Goal: Transaction & Acquisition: Purchase product/service

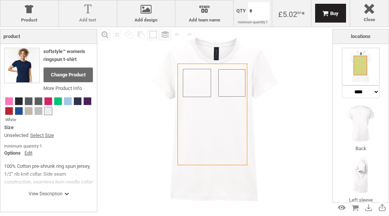
click at [82, 12] on div at bounding box center [87, 10] width 50 height 13
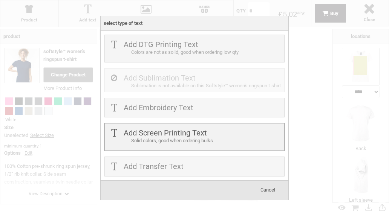
click at [147, 141] on div "Solid colors, good when ordering bulks" at bounding box center [206, 141] width 151 height 8
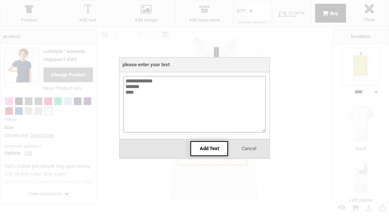
type textarea "**********"
click at [214, 152] on div "Add Text" at bounding box center [209, 148] width 38 height 15
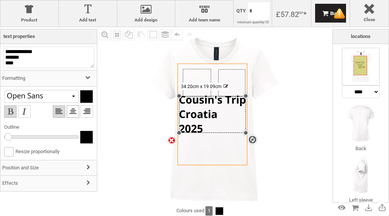
click at [72, 108] on li at bounding box center [73, 111] width 12 height 12
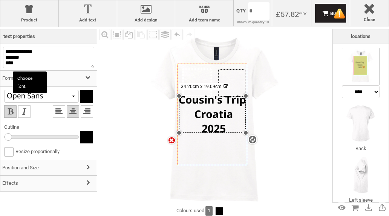
click at [58, 98] on div at bounding box center [34, 96] width 56 height 7
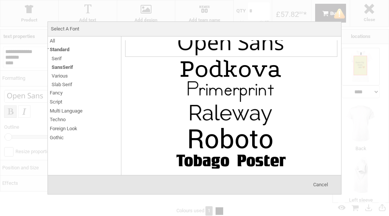
scroll to position [677, 0]
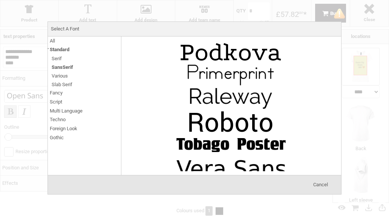
click at [56, 51] on span "Standard" at bounding box center [60, 49] width 20 height 9
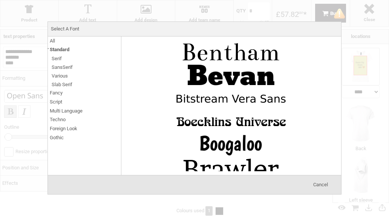
click at [56, 51] on span "Standard" at bounding box center [60, 49] width 20 height 9
click at [57, 93] on span "Fancy" at bounding box center [56, 92] width 13 height 9
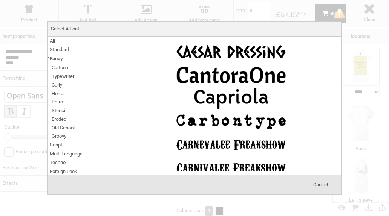
click at [64, 70] on span "Cartoon" at bounding box center [60, 67] width 17 height 9
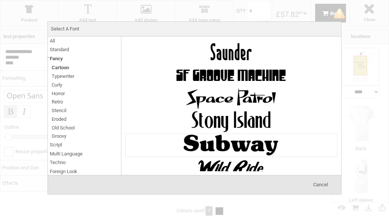
click at [194, 134] on img at bounding box center [230, 145] width 113 height 23
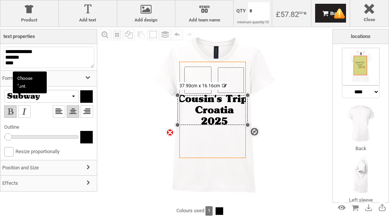
click at [66, 97] on div at bounding box center [41, 96] width 75 height 13
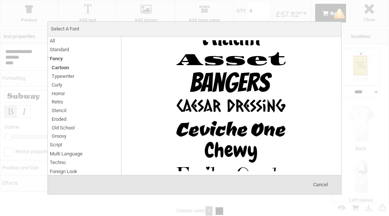
scroll to position [0, 0]
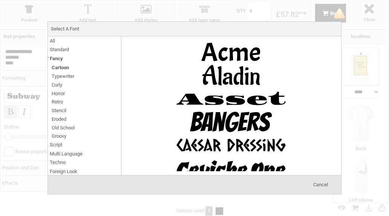
click at [57, 57] on span "Fancy" at bounding box center [56, 58] width 13 height 9
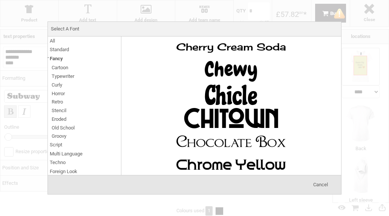
scroll to position [893, 0]
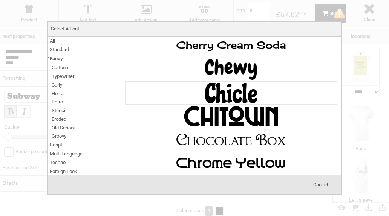
click at [179, 82] on img at bounding box center [230, 93] width 113 height 23
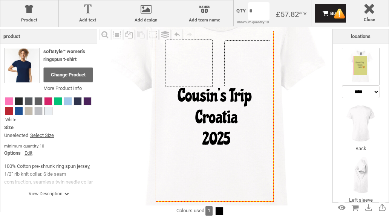
click at [222, 147] on icon "Created with [PERSON_NAME] 2.1.2" at bounding box center [214, 116] width 118 height 171
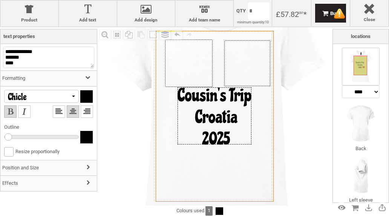
click at [232, 143] on div at bounding box center [214, 115] width 74 height 57
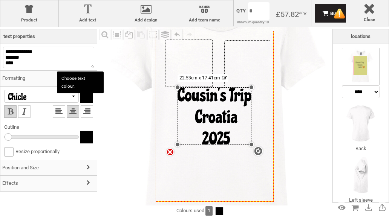
click at [81, 92] on div at bounding box center [86, 96] width 12 height 12
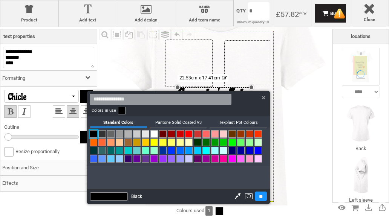
click at [233, 148] on link at bounding box center [232, 151] width 8 height 8
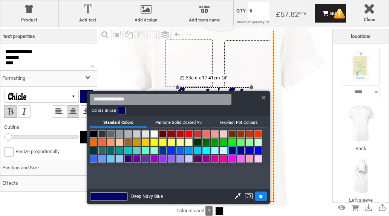
click at [257, 197] on input "**" at bounding box center [261, 196] width 12 height 9
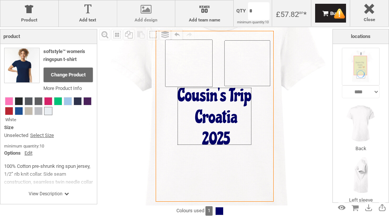
click at [145, 15] on div at bounding box center [146, 10] width 50 height 13
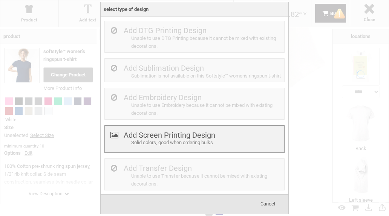
click at [126, 151] on div "Add Screen Printing Design Solid colors, good when ordering bulks" at bounding box center [194, 139] width 180 height 28
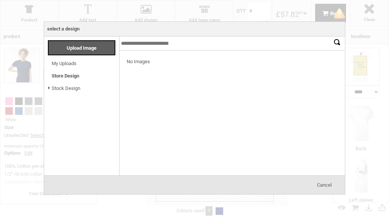
click at [88, 62] on li "My Uploads Loading..." at bounding box center [83, 61] width 71 height 12
click at [72, 65] on link "My Uploads" at bounding box center [64, 64] width 25 height 6
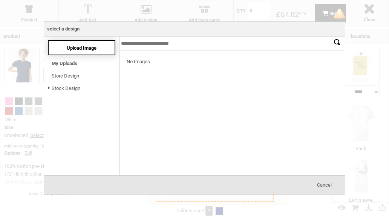
click at [89, 54] on div "Upload Image" at bounding box center [81, 47] width 67 height 15
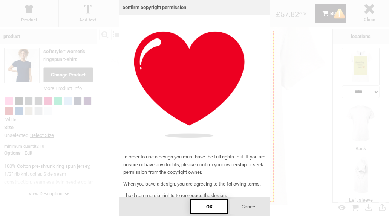
click at [204, 210] on div "OK" at bounding box center [209, 206] width 38 height 15
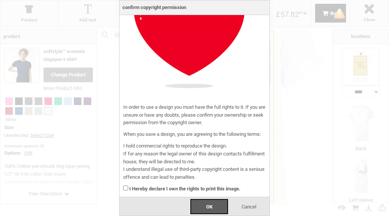
click at [125, 186] on div "I Hereby declare I own the rights to print this image." at bounding box center [194, 187] width 142 height 12
click at [213, 204] on div "OK" at bounding box center [209, 206] width 38 height 15
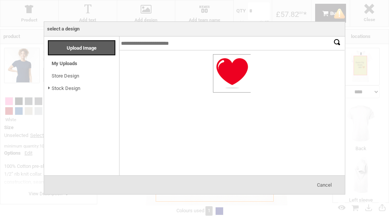
click at [221, 83] on div at bounding box center [231, 74] width 37 height 38
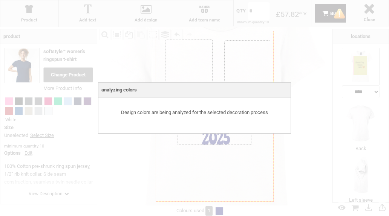
click at [142, 138] on div at bounding box center [194, 108] width 389 height 216
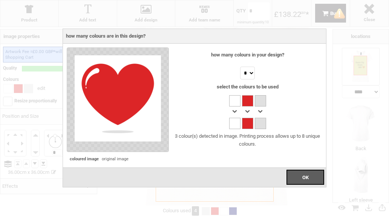
click at [233, 98] on div at bounding box center [234, 100] width 11 height 11
click at [248, 102] on div at bounding box center [247, 100] width 11 height 11
click at [248, 122] on div at bounding box center [247, 123] width 11 height 11
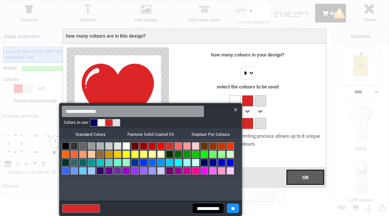
click at [248, 122] on div at bounding box center [194, 108] width 389 height 216
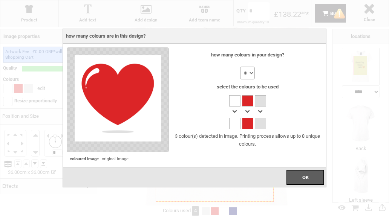
click at [241, 75] on select "* * * * * * * *" at bounding box center [247, 73] width 15 height 13
click at [240, 67] on select "* * * * * * * *" at bounding box center [247, 73] width 15 height 13
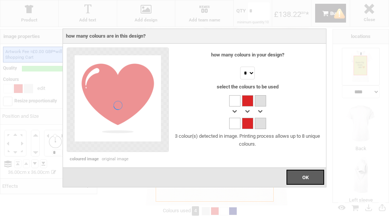
click at [250, 124] on div at bounding box center [247, 123] width 11 height 11
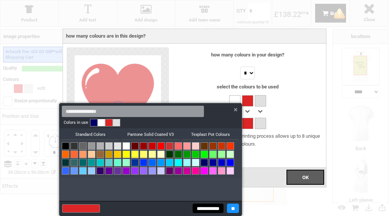
click at [250, 124] on div at bounding box center [194, 108] width 389 height 216
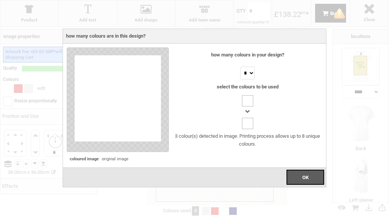
click at [247, 120] on div at bounding box center [247, 123] width 11 height 11
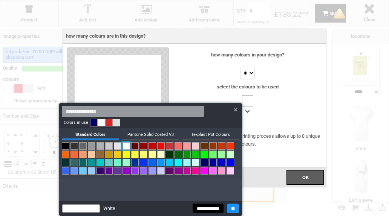
click at [107, 122] on link at bounding box center [109, 123] width 8 height 8
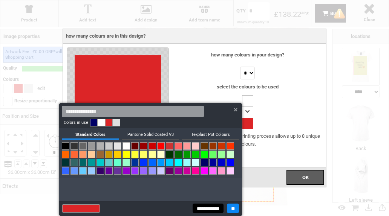
click at [230, 210] on input "**" at bounding box center [233, 208] width 12 height 9
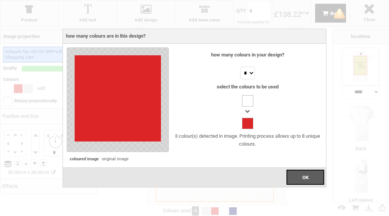
click at [246, 99] on div at bounding box center [247, 100] width 11 height 11
click at [295, 177] on div "OK" at bounding box center [305, 177] width 38 height 15
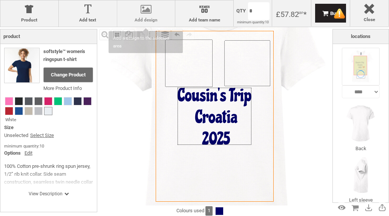
click at [132, 12] on div at bounding box center [146, 10] width 50 height 13
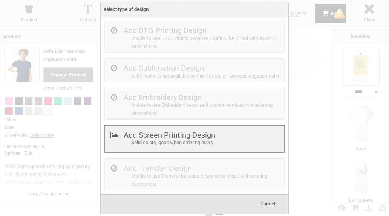
click at [150, 140] on label "Add Screen Printing Design" at bounding box center [168, 135] width 91 height 9
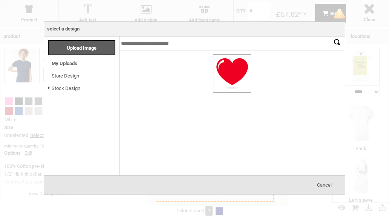
click at [218, 63] on div at bounding box center [231, 74] width 37 height 38
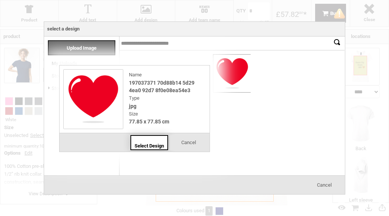
click at [152, 145] on span "Select Design" at bounding box center [148, 146] width 29 height 6
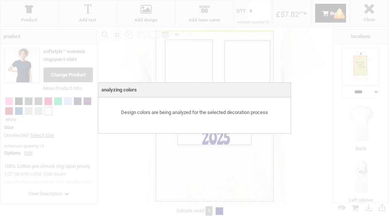
select select "*"
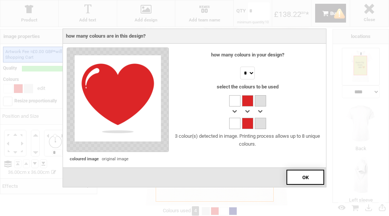
click at [302, 178] on span "OK" at bounding box center [305, 178] width 6 height 6
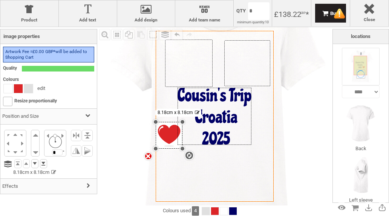
drag, startPoint x: 272, startPoint y: 32, endPoint x: 236, endPoint y: 122, distance: 96.8
click at [236, 122] on div "Created with [PERSON_NAME] 2.1.2 Created with [PERSON_NAME] 2.1.2 Created with …" at bounding box center [214, 116] width 118 height 171
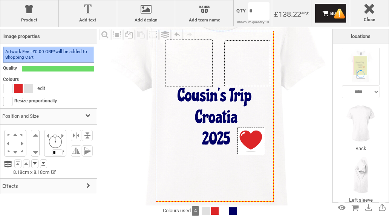
drag, startPoint x: 168, startPoint y: 131, endPoint x: 249, endPoint y: 137, distance: 81.5
click at [249, 137] on div at bounding box center [250, 141] width 27 height 27
drag, startPoint x: 249, startPoint y: 137, endPoint x: 245, endPoint y: 138, distance: 4.3
click at [245, 138] on div at bounding box center [246, 142] width 27 height 27
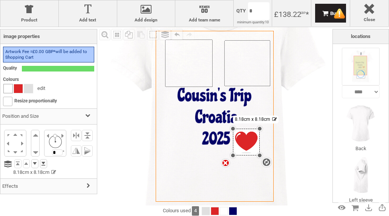
click at [10, 87] on div at bounding box center [8, 88] width 9 height 9
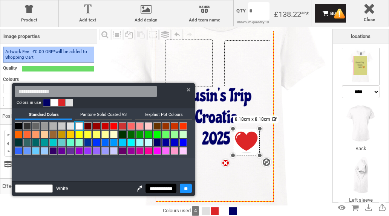
click at [163, 188] on input "**********" at bounding box center [160, 188] width 31 height 9
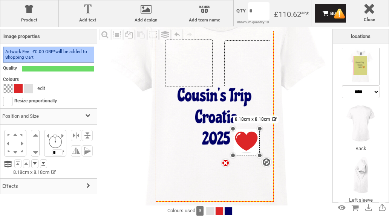
click at [28, 85] on div at bounding box center [28, 88] width 9 height 9
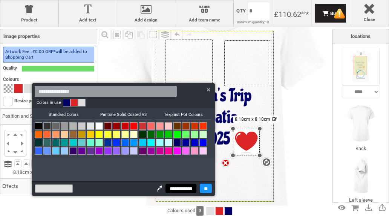
click at [177, 187] on input "**********" at bounding box center [180, 188] width 31 height 9
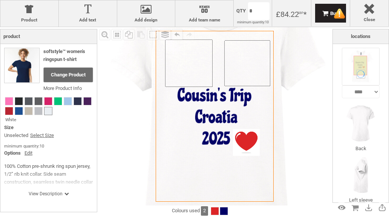
click at [248, 171] on icon "Created with [PERSON_NAME] 2.1.2" at bounding box center [214, 116] width 118 height 171
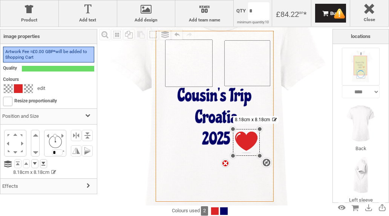
click at [248, 151] on div "settings 8.18cm x 8.18cm" at bounding box center [246, 142] width 27 height 27
click at [18, 88] on div at bounding box center [18, 88] width 9 height 9
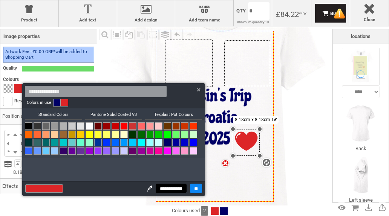
click at [194, 186] on input "**" at bounding box center [196, 188] width 12 height 9
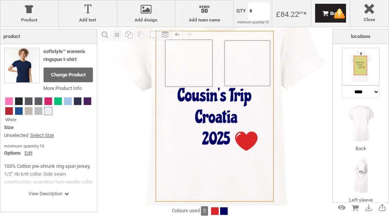
click at [248, 170] on icon "Created with [PERSON_NAME] 2.1.2" at bounding box center [214, 116] width 118 height 171
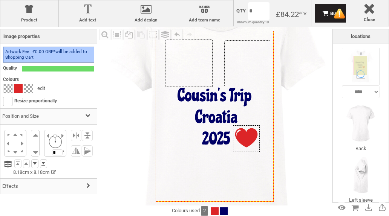
click at [245, 134] on div at bounding box center [246, 138] width 27 height 27
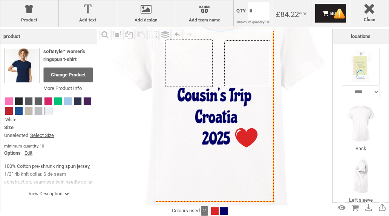
click at [242, 164] on icon "Created with [PERSON_NAME] 2.1.2" at bounding box center [214, 116] width 118 height 171
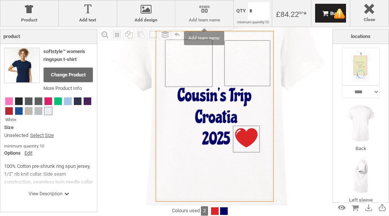
click at [205, 14] on div at bounding box center [204, 10] width 50 height 13
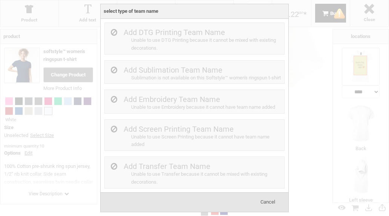
click at [264, 205] on span "Cancel" at bounding box center [267, 202] width 15 height 6
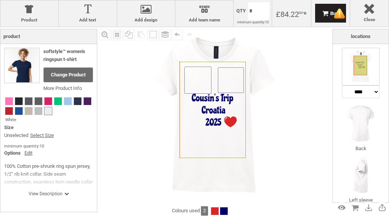
click at [288, 107] on img at bounding box center [214, 116] width 178 height 178
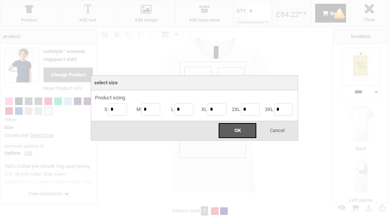
click at [259, 0] on body "get a quote design tool order Contact More Login Register 0 £ GBP [PHONE_NUMBER…" at bounding box center [194, 0] width 389 height 0
click at [145, 111] on input "*" at bounding box center [150, 109] width 19 height 13
type input "*"
click at [181, 109] on input "*" at bounding box center [183, 109] width 19 height 13
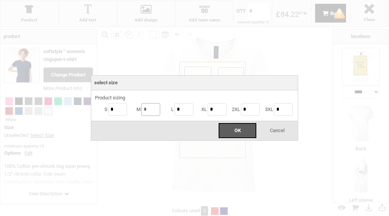
click at [154, 111] on input "*" at bounding box center [150, 109] width 19 height 13
type input "*"
click at [181, 111] on input "*" at bounding box center [183, 109] width 19 height 13
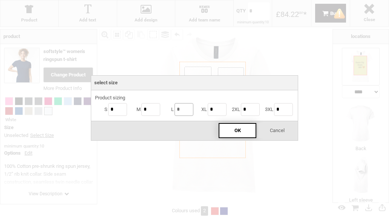
type input "*"
click at [226, 130] on div "OK" at bounding box center [237, 130] width 38 height 15
type input "**"
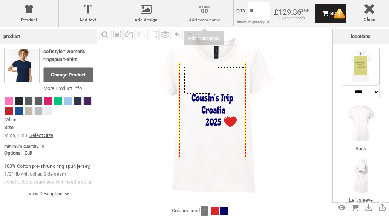
click at [199, 19] on label "Add team name" at bounding box center [204, 19] width 50 height 5
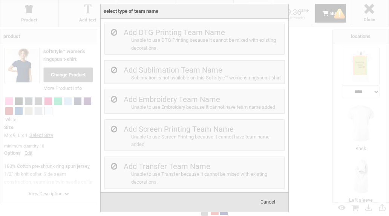
click at [269, 204] on span "Cancel" at bounding box center [267, 202] width 15 height 6
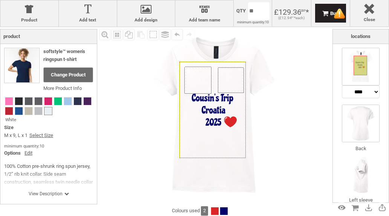
click at [356, 119] on img at bounding box center [360, 124] width 38 height 38
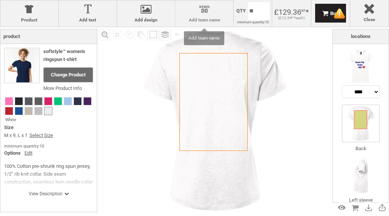
click at [213, 18] on label "Add team name" at bounding box center [204, 19] width 50 height 5
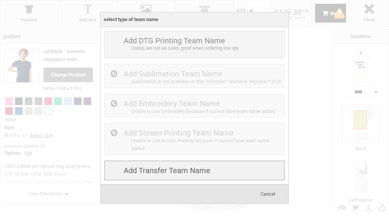
click at [174, 168] on div "Add Transfer Team name Unable to use Transfer because it cannot be mixed with e…" at bounding box center [194, 171] width 180 height 20
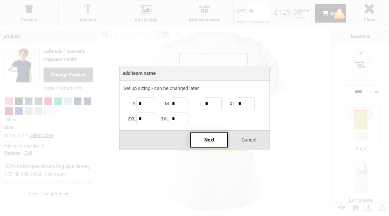
click at [201, 136] on div "Next" at bounding box center [209, 140] width 38 height 15
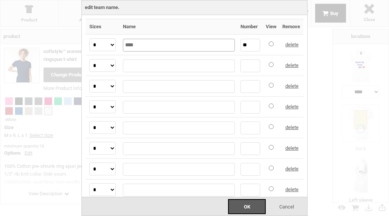
click at [178, 44] on input "****" at bounding box center [179, 45] width 112 height 13
type input "*"
type input "*****"
click at [144, 70] on input "text" at bounding box center [179, 65] width 112 height 13
type input "*****"
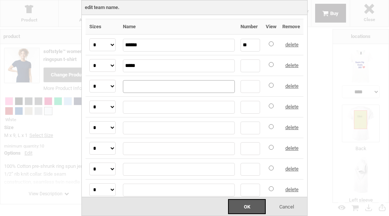
click at [138, 85] on input "text" at bounding box center [179, 86] width 112 height 13
type input "*****"
click at [133, 107] on input "text" at bounding box center [179, 107] width 112 height 13
type input "***"
click at [131, 129] on input "text" at bounding box center [179, 128] width 112 height 13
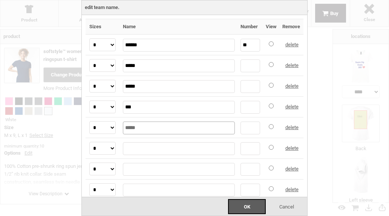
type input "*****"
click at [133, 145] on input "text" at bounding box center [179, 148] width 112 height 13
type input "******"
click at [131, 165] on input "text" at bounding box center [179, 169] width 112 height 13
type input "*"
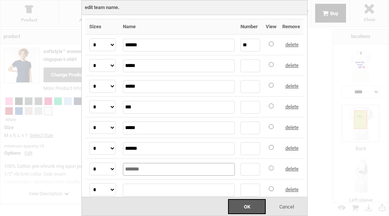
type input "*******"
click at [134, 187] on input "text" at bounding box center [179, 190] width 112 height 13
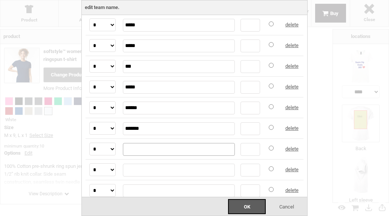
scroll to position [63, 0]
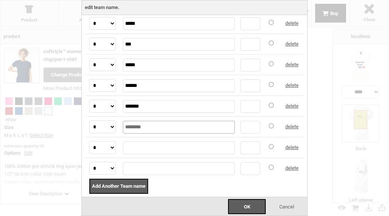
type input "********"
click at [139, 142] on input "text" at bounding box center [179, 148] width 112 height 13
type input "*******"
click at [131, 174] on td at bounding box center [178, 168] width 118 height 21
click at [136, 168] on input "text" at bounding box center [179, 168] width 112 height 13
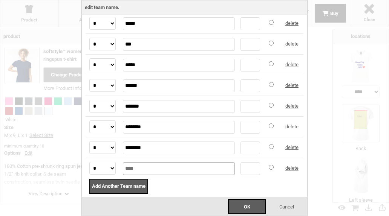
type input "****"
click at [192, 179] on div "Add Another Team name" at bounding box center [194, 188] width 218 height 18
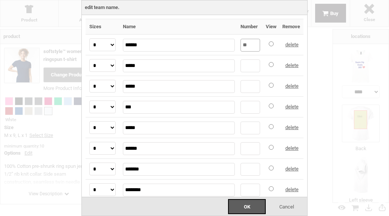
click at [246, 49] on input "**" at bounding box center [249, 45] width 19 height 13
type input "*"
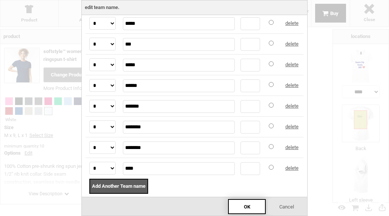
click at [241, 213] on div "OK" at bounding box center [247, 206] width 38 height 15
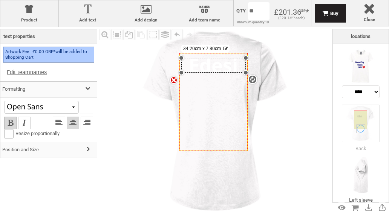
click at [220, 67] on div "settings 34.20cm x 7.80cm" at bounding box center [213, 65] width 64 height 15
click at [66, 107] on div at bounding box center [41, 107] width 75 height 13
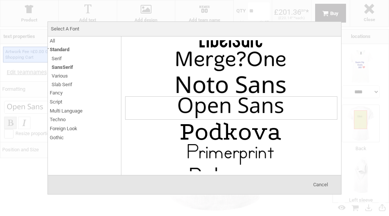
scroll to position [598, 0]
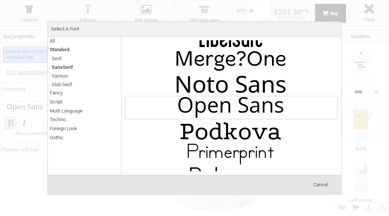
click at [58, 90] on span "Fancy" at bounding box center [56, 92] width 13 height 9
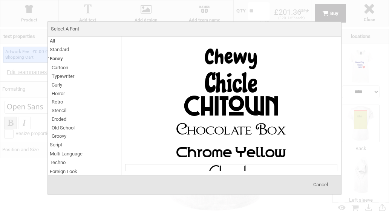
scroll to position [902, 0]
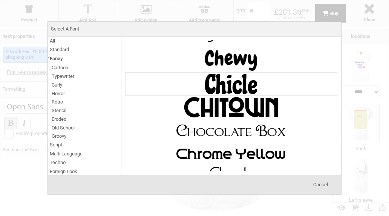
click at [242, 76] on img at bounding box center [230, 84] width 113 height 23
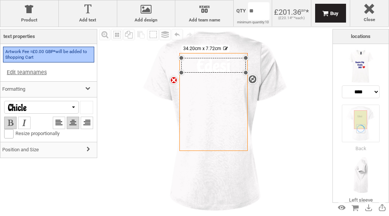
click at [80, 104] on div at bounding box center [86, 107] width 12 height 12
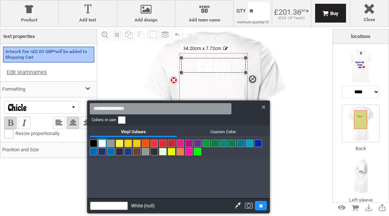
click at [102, 152] on link at bounding box center [102, 152] width 8 height 8
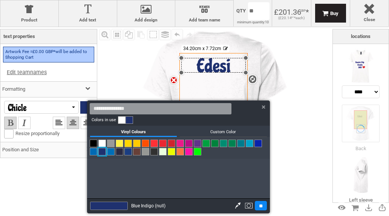
click at [263, 206] on input "**" at bounding box center [261, 205] width 12 height 9
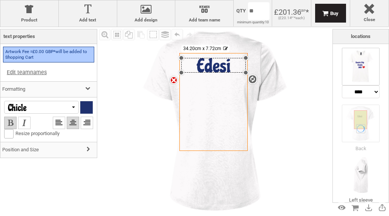
click at [354, 73] on img at bounding box center [360, 67] width 38 height 38
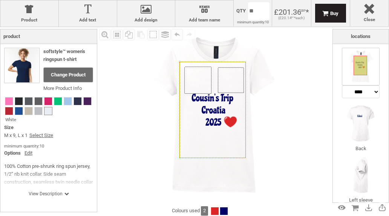
click at [284, 163] on img at bounding box center [214, 116] width 178 height 178
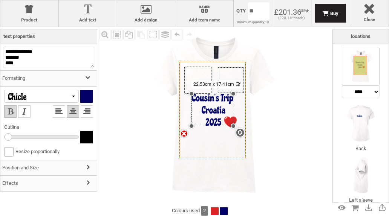
click at [228, 110] on div "settings 22.53cm x 17.41cm" at bounding box center [211, 110] width 41 height 32
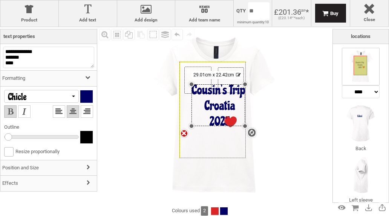
drag, startPoint x: 232, startPoint y: 93, endPoint x: 250, endPoint y: 84, distance: 20.4
click at [250, 84] on div "Created with [PERSON_NAME] 2.1.2 Created with [PERSON_NAME] 2.1.2 Created with …" at bounding box center [214, 116] width 178 height 178
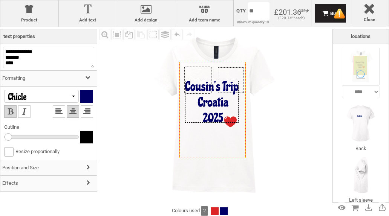
drag, startPoint x: 233, startPoint y: 102, endPoint x: 227, endPoint y: 99, distance: 7.6
click at [227, 99] on div at bounding box center [211, 101] width 53 height 41
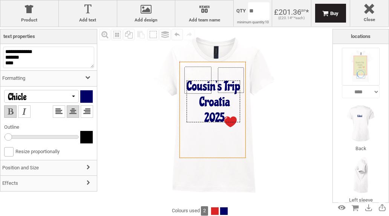
click at [239, 98] on div at bounding box center [212, 101] width 53 height 41
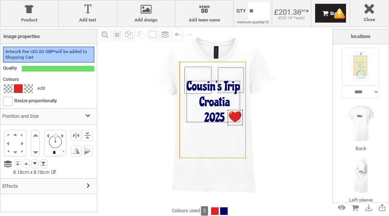
drag, startPoint x: 230, startPoint y: 122, endPoint x: 235, endPoint y: 117, distance: 6.9
click at [235, 117] on div at bounding box center [234, 117] width 15 height 15
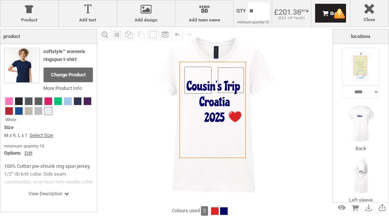
click at [293, 118] on img at bounding box center [214, 116] width 178 height 178
click at [351, 122] on img at bounding box center [360, 124] width 38 height 38
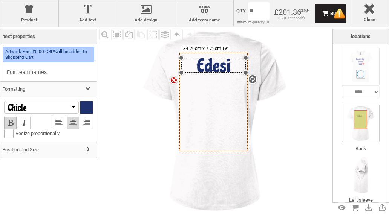
click at [354, 67] on div at bounding box center [360, 74] width 38 height 53
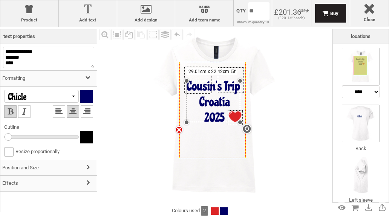
click at [356, 131] on img at bounding box center [360, 124] width 38 height 38
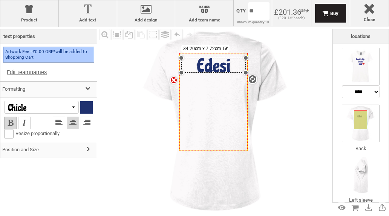
click at [345, 64] on img at bounding box center [360, 67] width 38 height 38
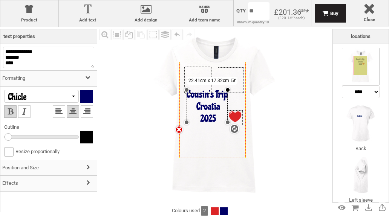
drag, startPoint x: 239, startPoint y: 81, endPoint x: 229, endPoint y: 90, distance: 12.8
click at [229, 90] on div at bounding box center [227, 89] width 5 height 5
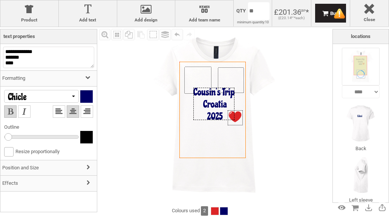
drag, startPoint x: 213, startPoint y: 110, endPoint x: 219, endPoint y: 107, distance: 6.9
click at [219, 107] on div at bounding box center [213, 104] width 41 height 32
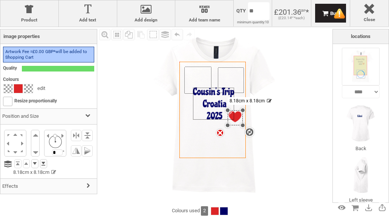
click at [237, 113] on div "settings 8.18cm x 8.18cm" at bounding box center [234, 117] width 15 height 15
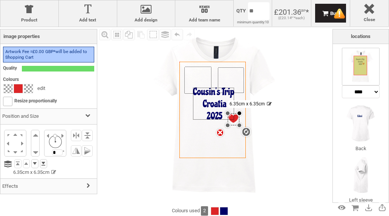
drag, startPoint x: 244, startPoint y: 110, endPoint x: 238, endPoint y: 113, distance: 6.4
click at [238, 113] on div at bounding box center [238, 113] width 5 height 5
click at [239, 113] on div at bounding box center [239, 112] width 5 height 5
drag, startPoint x: 235, startPoint y: 118, endPoint x: 233, endPoint y: 114, distance: 3.9
click at [233, 114] on div at bounding box center [233, 115] width 12 height 12
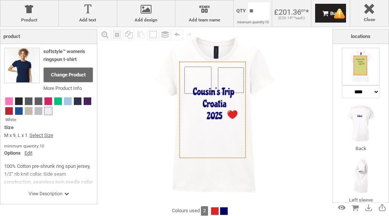
click at [294, 104] on img at bounding box center [214, 116] width 178 height 178
click at [365, 130] on img at bounding box center [360, 124] width 38 height 38
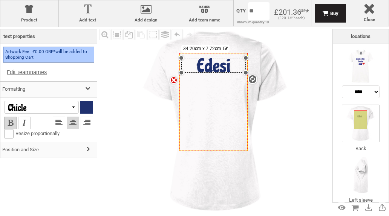
click at [218, 68] on div "settings 34.20cm x 7.72cm" at bounding box center [213, 65] width 64 height 15
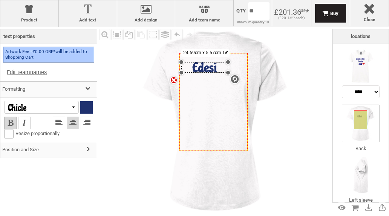
drag, startPoint x: 245, startPoint y: 56, endPoint x: 243, endPoint y: 62, distance: 5.6
click at [243, 62] on div "Created with [PERSON_NAME] 2.1.2 Created with [PERSON_NAME] 2.1.2 Created with …" at bounding box center [213, 102] width 68 height 98
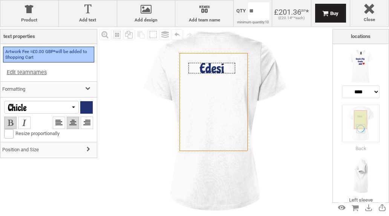
drag, startPoint x: 213, startPoint y: 68, endPoint x: 221, endPoint y: 69, distance: 7.2
click at [221, 69] on div at bounding box center [211, 68] width 47 height 11
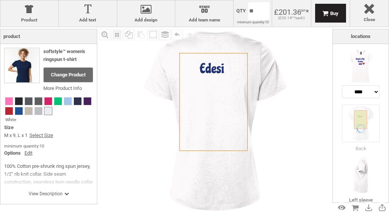
click at [290, 75] on img at bounding box center [215, 121] width 188 height 188
click at [354, 64] on img at bounding box center [360, 67] width 38 height 38
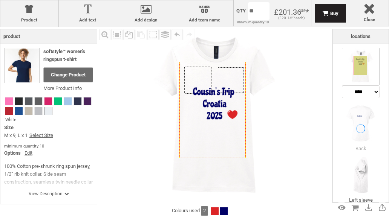
click at [283, 72] on img at bounding box center [214, 116] width 178 height 178
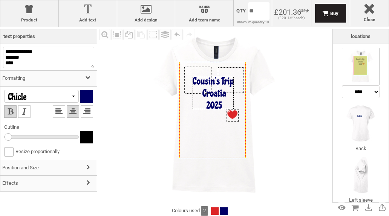
drag, startPoint x: 231, startPoint y: 98, endPoint x: 231, endPoint y: 88, distance: 10.5
click at [231, 88] on div at bounding box center [212, 93] width 41 height 32
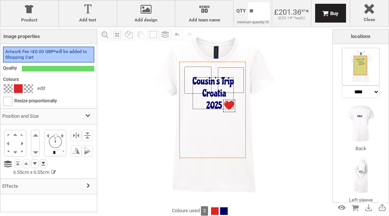
drag, startPoint x: 230, startPoint y: 117, endPoint x: 227, endPoint y: 108, distance: 10.0
click at [227, 108] on div at bounding box center [229, 106] width 12 height 12
click at [229, 105] on div at bounding box center [229, 105] width 12 height 12
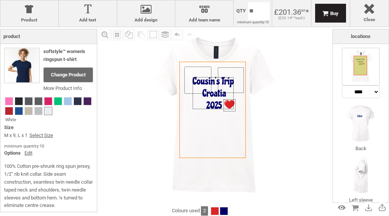
click at [327, 106] on div "Fill Background Zoom in Zoom out Select All Copy All Selected Paste Off On Grou…" at bounding box center [214, 116] width 235 height 178
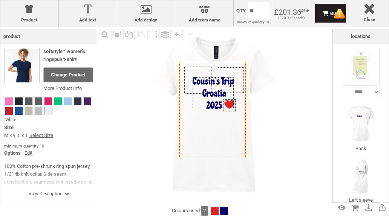
click at [327, 106] on div "Fill Background Zoom in Zoom out Select All Copy All Selected Paste Off On Grou…" at bounding box center [214, 116] width 235 height 178
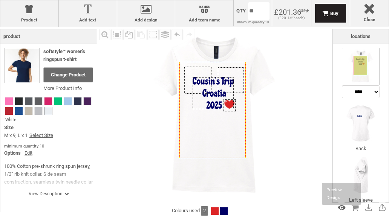
click at [337, 208] on div "Preview Design" at bounding box center [341, 208] width 12 height 12
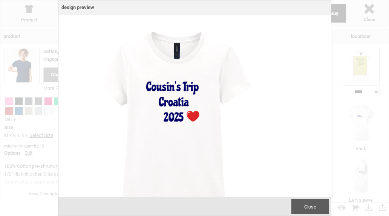
click at [329, 211] on div "Close" at bounding box center [310, 206] width 38 height 15
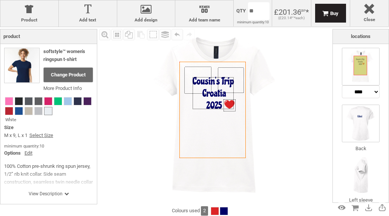
click at [357, 129] on img at bounding box center [360, 124] width 38 height 38
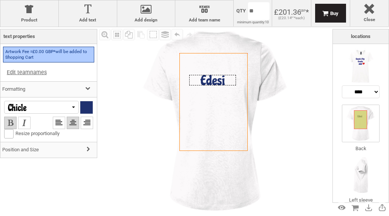
drag, startPoint x: 221, startPoint y: 67, endPoint x: 221, endPoint y: 78, distance: 11.3
click at [221, 78] on div at bounding box center [212, 80] width 47 height 11
drag, startPoint x: 221, startPoint y: 78, endPoint x: 221, endPoint y: 83, distance: 5.3
click at [221, 83] on div at bounding box center [212, 85] width 47 height 11
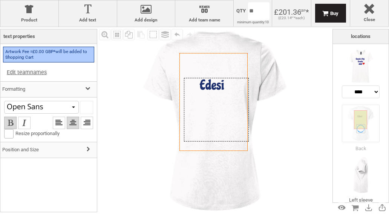
click at [220, 87] on div at bounding box center [216, 110] width 64 height 64
click at [224, 86] on div at bounding box center [218, 110] width 64 height 64
drag, startPoint x: 224, startPoint y: 86, endPoint x: 218, endPoint y: 86, distance: 5.3
click at [218, 86] on div at bounding box center [214, 110] width 64 height 64
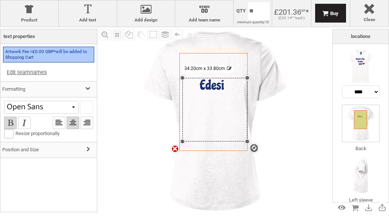
click at [305, 104] on img at bounding box center [215, 121] width 188 height 188
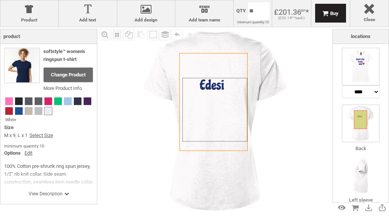
click at [360, 75] on img at bounding box center [360, 67] width 38 height 38
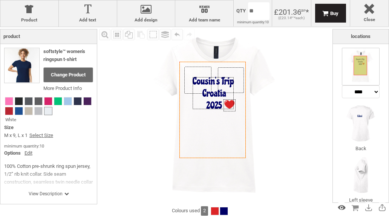
click at [342, 208] on div "Preview Design" at bounding box center [341, 208] width 12 height 12
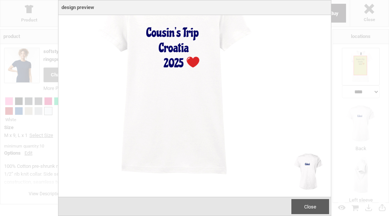
scroll to position [239, 0]
click at [329, 210] on div "Close" at bounding box center [310, 206] width 38 height 15
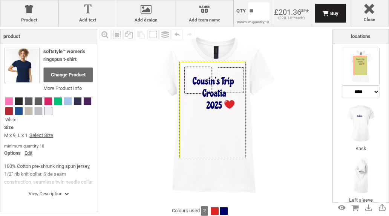
click at [294, 123] on img at bounding box center [214, 116] width 178 height 178
click at [358, 121] on img at bounding box center [360, 124] width 38 height 38
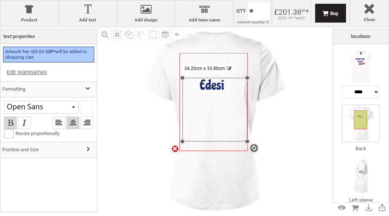
click at [209, 119] on div "settings 34.20cm x 33.80cm" at bounding box center [214, 110] width 64 height 64
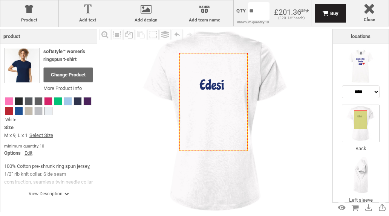
click at [272, 92] on img at bounding box center [215, 121] width 188 height 188
click at [355, 81] on img at bounding box center [360, 67] width 38 height 38
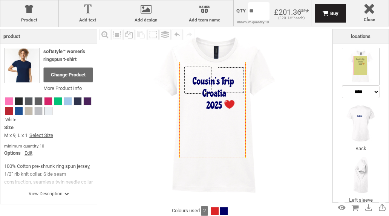
click at [291, 52] on img at bounding box center [214, 116] width 178 height 178
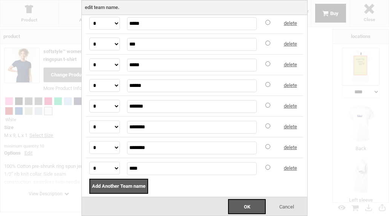
click at [261, 0] on body "get a quote design tool order Contact More Login Register 0 £ GBP [PHONE_NUMBER…" at bounding box center [194, 0] width 389 height 0
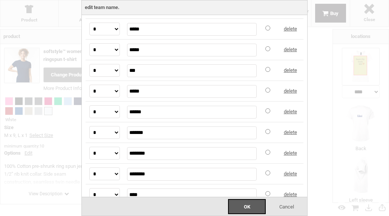
scroll to position [0, 0]
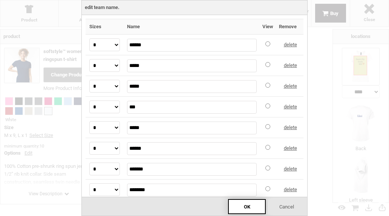
click at [251, 206] on div "OK" at bounding box center [247, 206] width 38 height 15
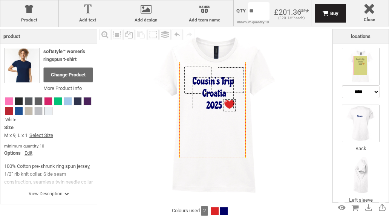
click at [355, 143] on li "Back" at bounding box center [360, 129] width 38 height 48
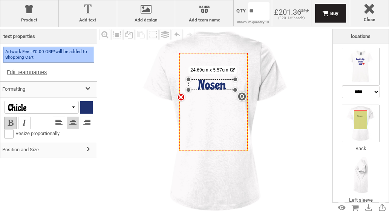
click at [355, 78] on img at bounding box center [360, 67] width 38 height 38
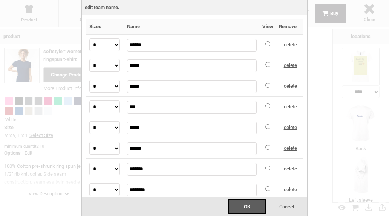
click at [249, 0] on body "get a quote design tool order Contact More Login Register 0 £ GBP [PHONE_NUMBER…" at bounding box center [194, 0] width 389 height 0
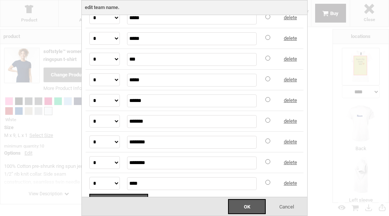
scroll to position [51, 0]
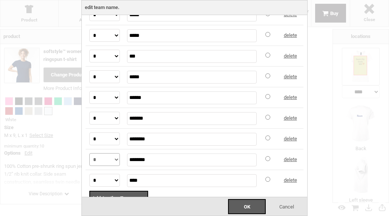
click at [114, 159] on select "* * * ** *** ***" at bounding box center [104, 159] width 30 height 13
click at [120, 141] on td "* * * ** *** ***" at bounding box center [104, 139] width 38 height 21
click at [117, 140] on select "* * * ** *** ***" at bounding box center [104, 139] width 30 height 13
select select "*"
click at [89, 133] on select "* * * ** *** ***" at bounding box center [104, 139] width 30 height 13
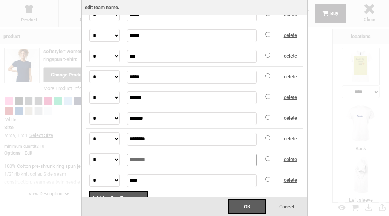
click at [151, 156] on input "*******" at bounding box center [192, 160] width 130 height 13
type input "*****"
click at [190, 197] on div "OK Cancel" at bounding box center [194, 207] width 225 height 20
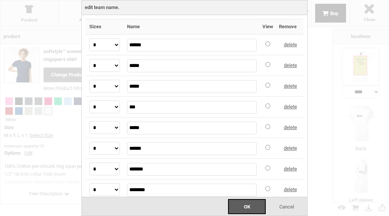
scroll to position [63, 0]
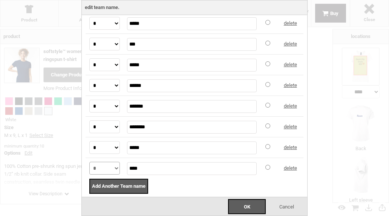
click at [117, 166] on select "* * * ** *** ***" at bounding box center [104, 168] width 30 height 13
select select "*"
click at [89, 162] on select "* * * ** *** ***" at bounding box center [104, 168] width 30 height 13
click at [244, 201] on div "OK" at bounding box center [247, 206] width 38 height 15
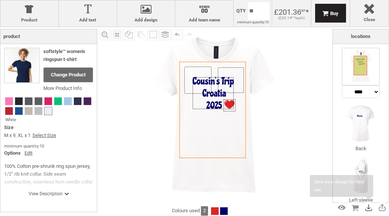
click at [367, 209] on div "Save Design" at bounding box center [368, 208] width 12 height 12
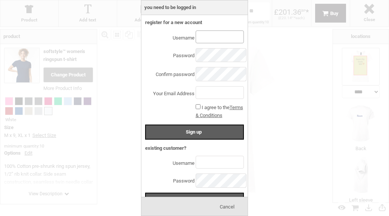
click at [206, 38] on input "text" at bounding box center [219, 36] width 48 height 13
type input "*******"
click at [200, 92] on input "text" at bounding box center [219, 92] width 48 height 13
type input "**********"
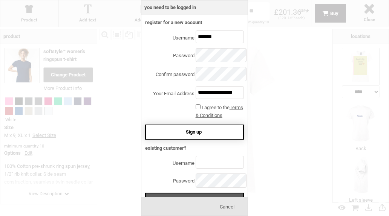
click at [197, 129] on span "Sign up" at bounding box center [194, 132] width 16 height 6
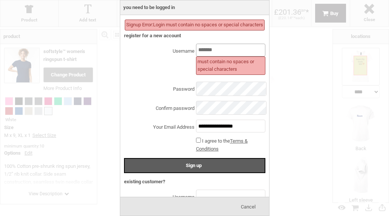
click at [210, 51] on input "*******" at bounding box center [230, 50] width 69 height 13
click at [211, 51] on input "******" at bounding box center [230, 50] width 69 height 13
type input "*****"
click at [176, 71] on div "***** must contain no spaces or special characters" at bounding box center [194, 61] width 141 height 34
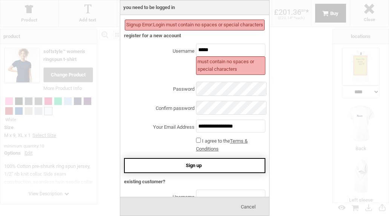
click at [190, 164] on span "Sign up" at bounding box center [194, 166] width 16 height 6
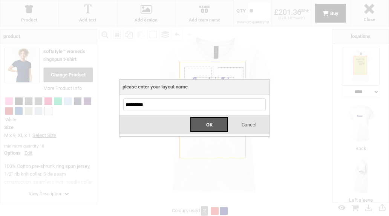
click at [285, 107] on div at bounding box center [194, 108] width 389 height 216
click at [230, 108] on input "*********" at bounding box center [194, 104] width 142 height 13
type input "**********"
click at [212, 128] on div "OK" at bounding box center [209, 124] width 38 height 15
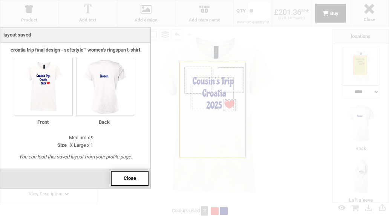
click at [132, 174] on div "Close" at bounding box center [130, 178] width 38 height 15
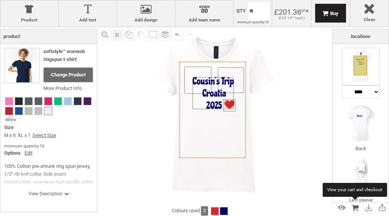
click at [356, 210] on div "View Cart" at bounding box center [355, 208] width 12 height 12
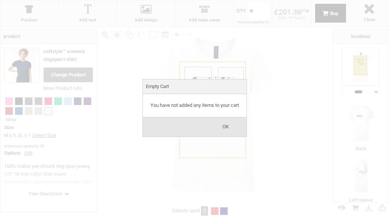
click at [225, 124] on span "OK" at bounding box center [225, 127] width 6 height 6
